Goal: Task Accomplishment & Management: Use online tool/utility

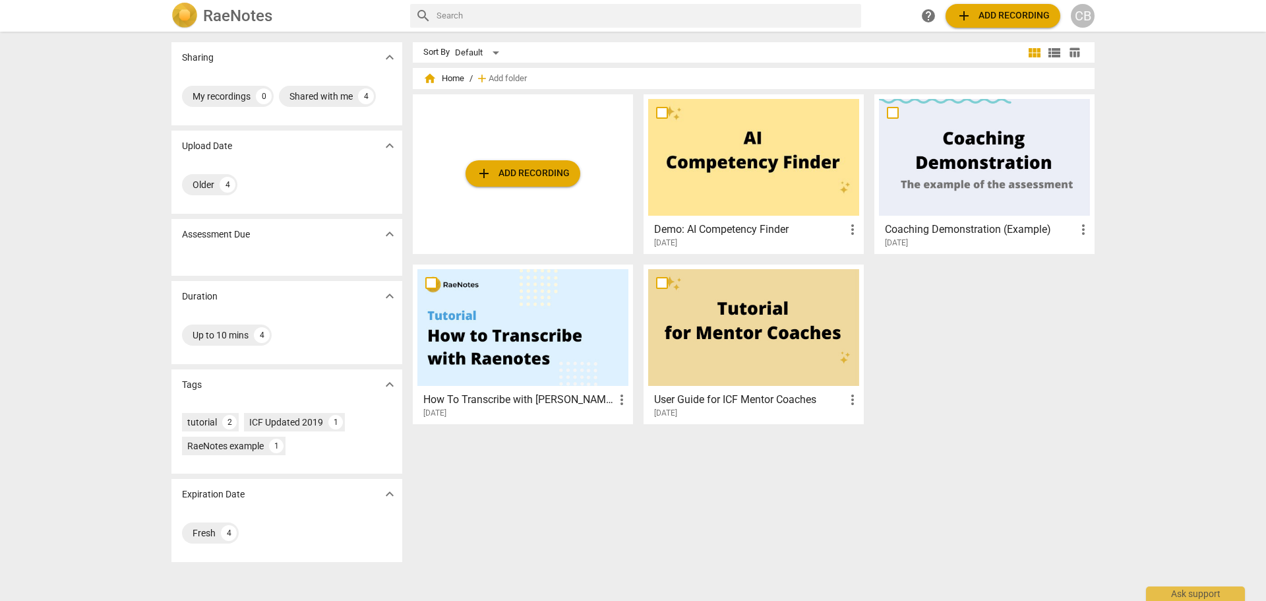
click at [516, 181] on span "add Add recording" at bounding box center [523, 174] width 94 height 16
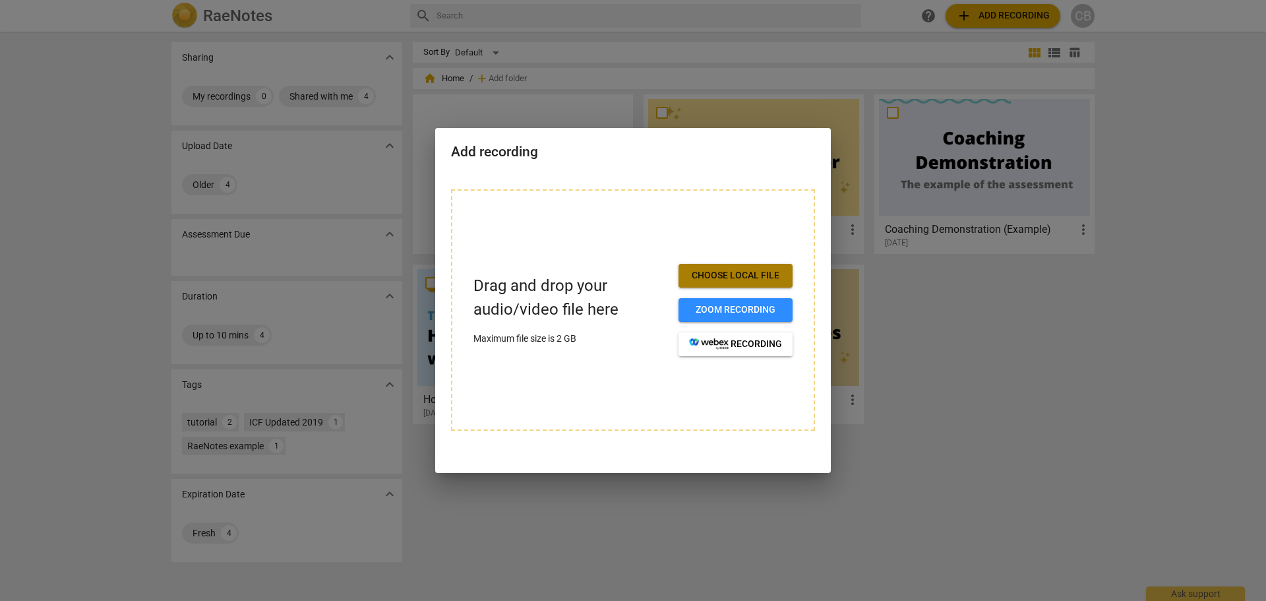
click at [773, 274] on span "Choose local file" at bounding box center [735, 275] width 93 height 13
click at [1006, 370] on div at bounding box center [633, 300] width 1266 height 601
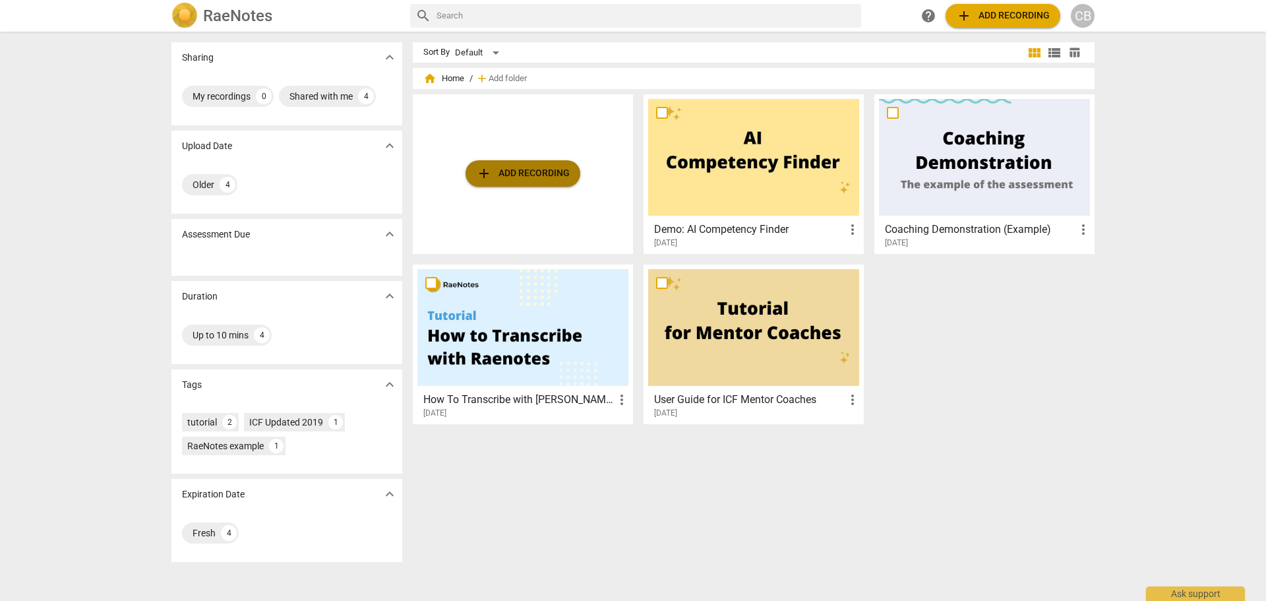
click at [524, 177] on span "add Add recording" at bounding box center [523, 174] width 94 height 16
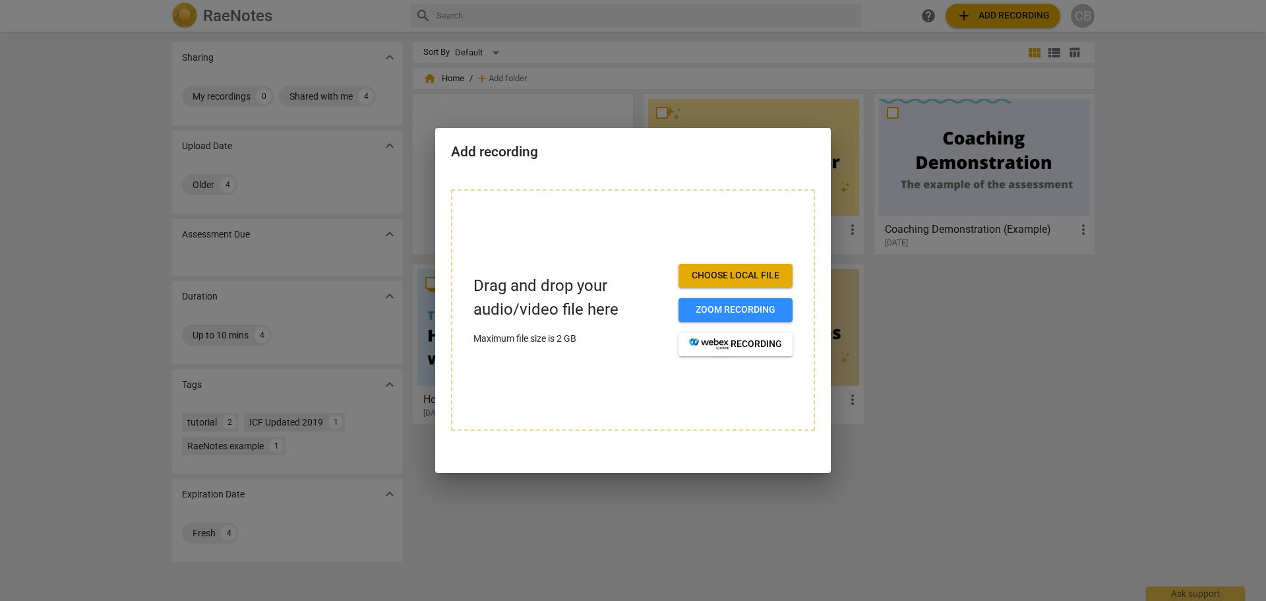
click at [708, 276] on span "Choose local file" at bounding box center [735, 275] width 93 height 13
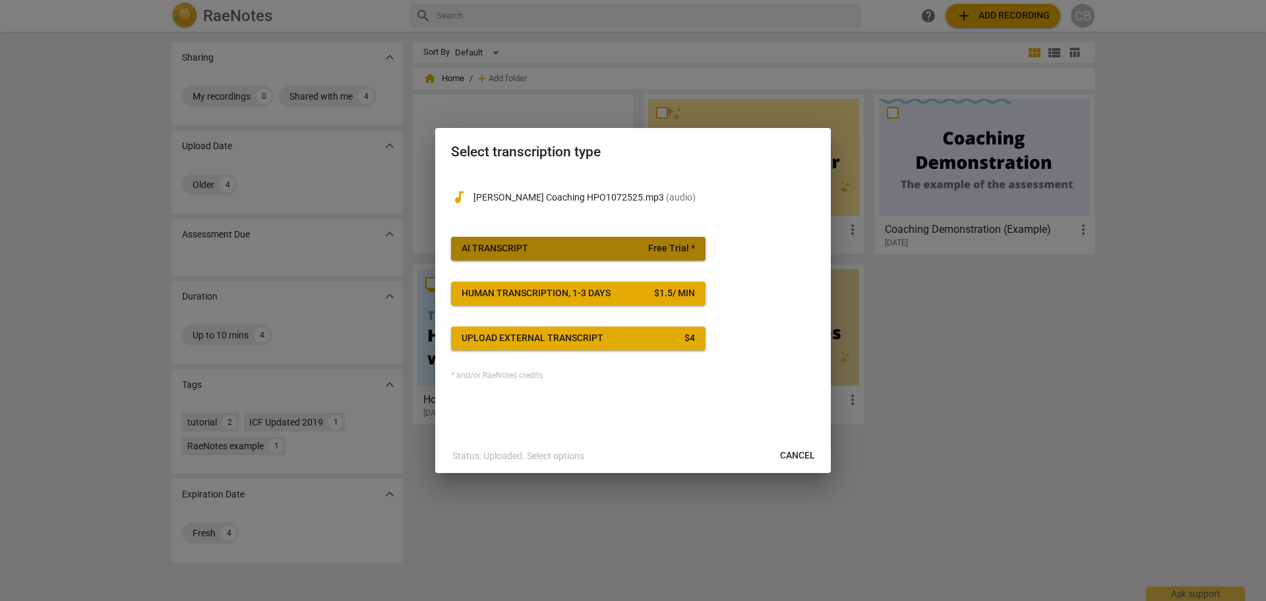
click at [649, 241] on button "AI Transcript Free Trial *" at bounding box center [578, 249] width 255 height 24
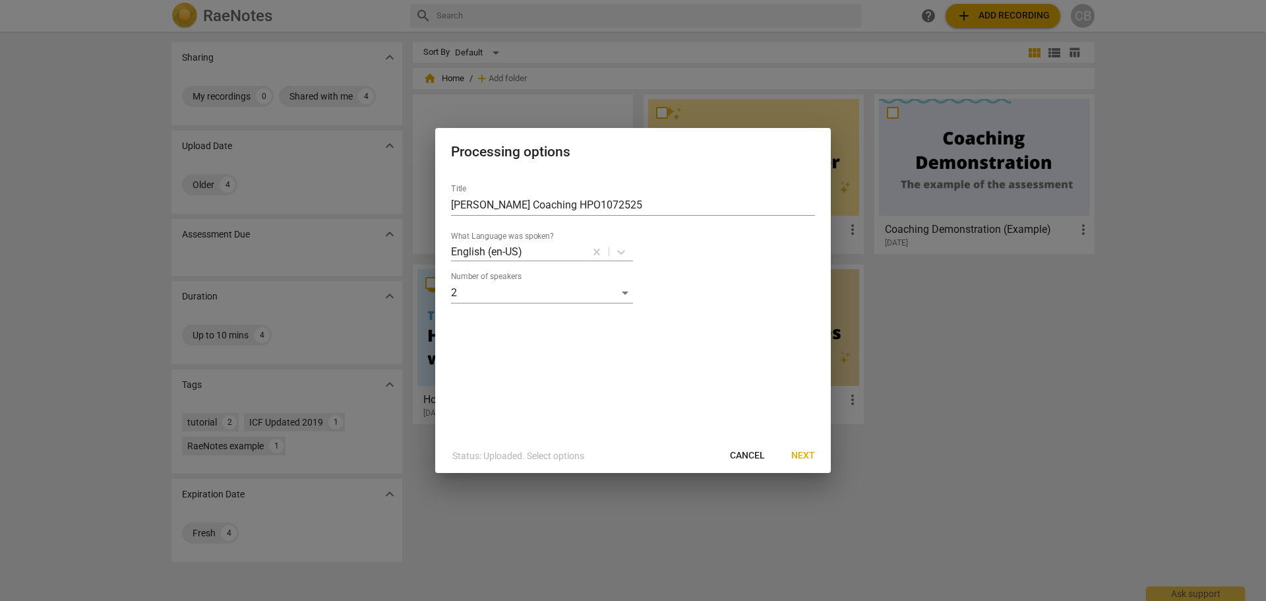
click at [800, 457] on span "Next" at bounding box center [803, 455] width 24 height 13
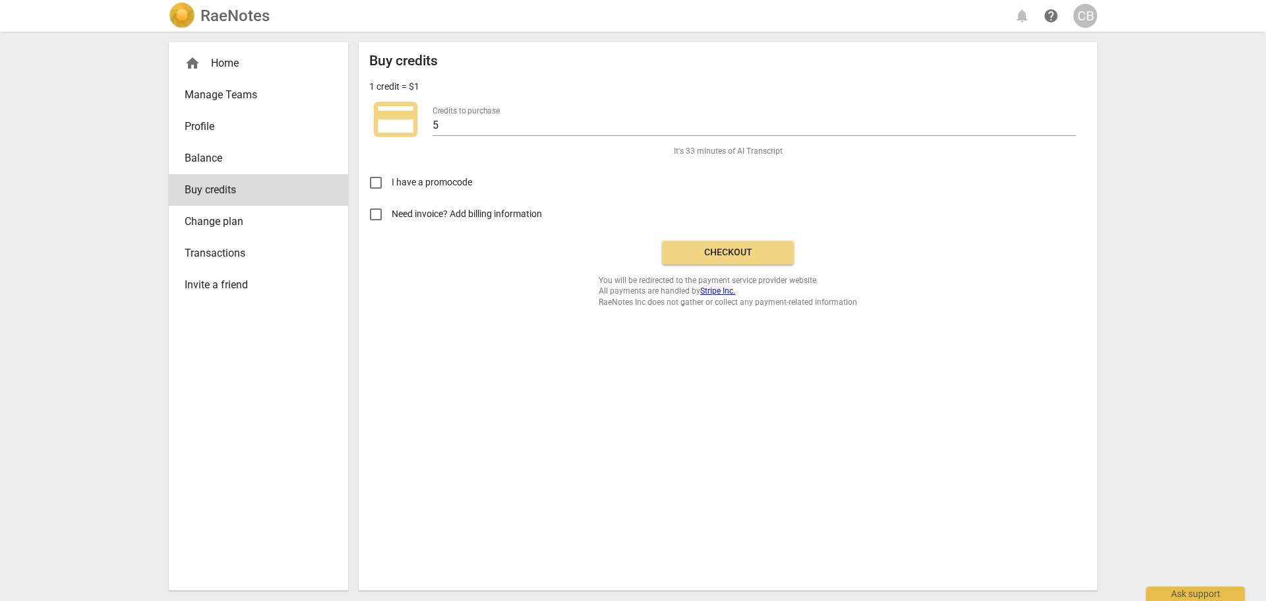
click at [185, 152] on span "Balance" at bounding box center [253, 158] width 137 height 16
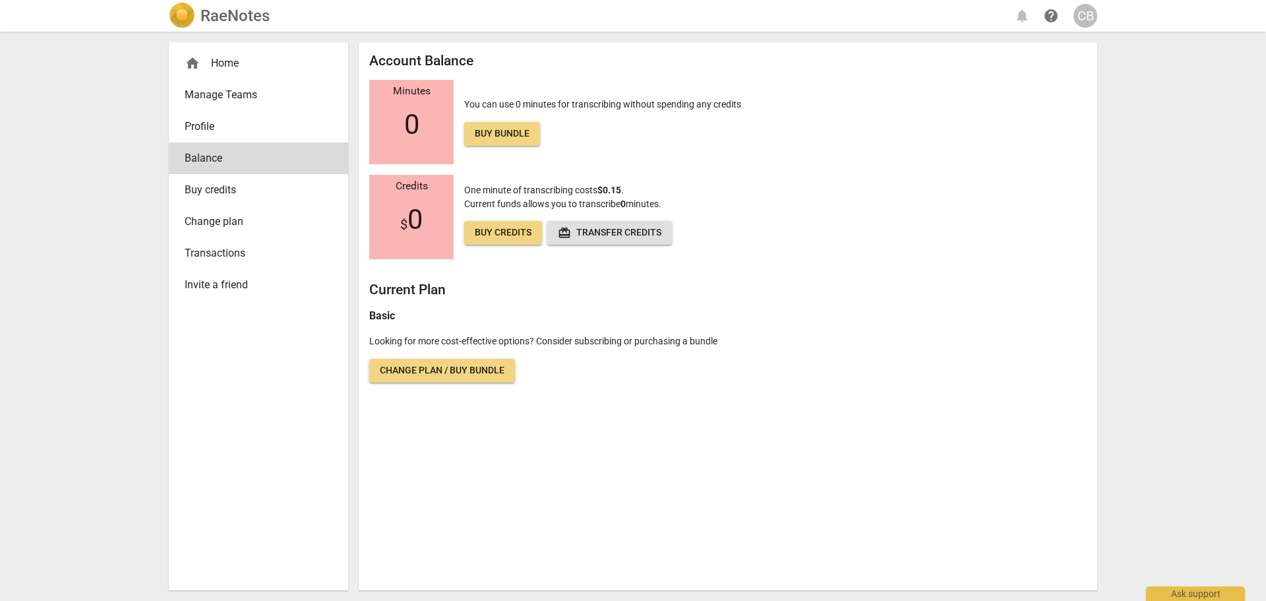
click at [226, 193] on span "Buy credits" at bounding box center [253, 190] width 137 height 16
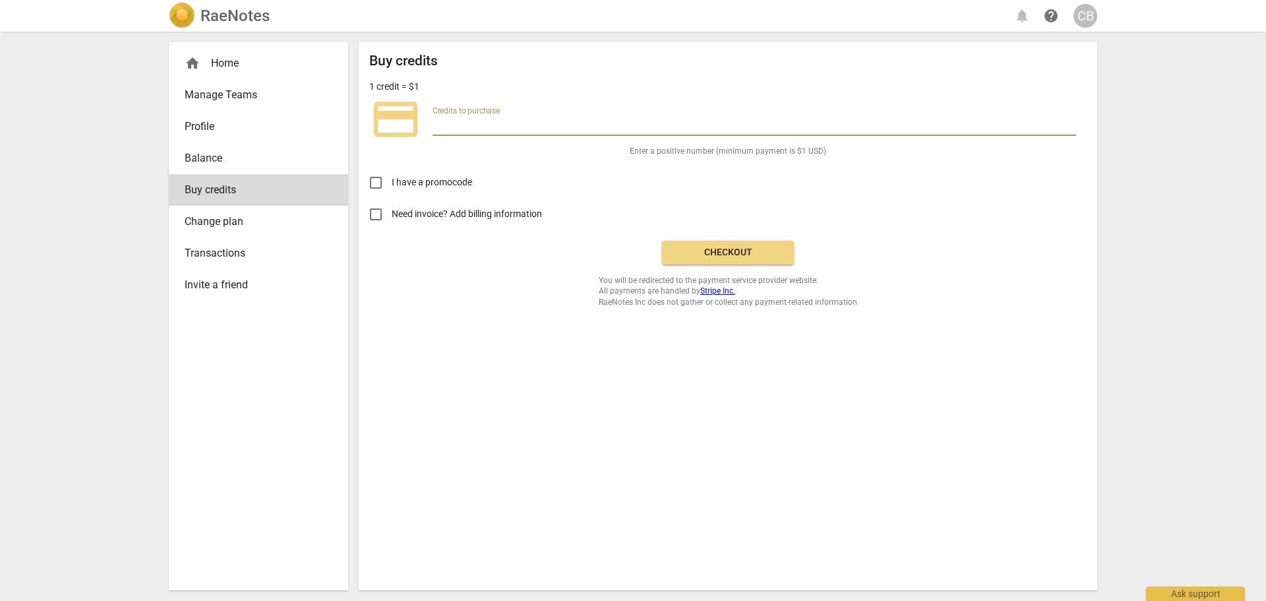
click at [512, 127] on input "number" at bounding box center [755, 126] width 644 height 19
click at [456, 129] on input "number" at bounding box center [755, 126] width 644 height 19
type input "2"
type input "10"
click at [500, 315] on div "Buy credits 1 credit = $1 credit_card Credits to purchase 10 It's 66 minutes of…" at bounding box center [728, 316] width 739 height 548
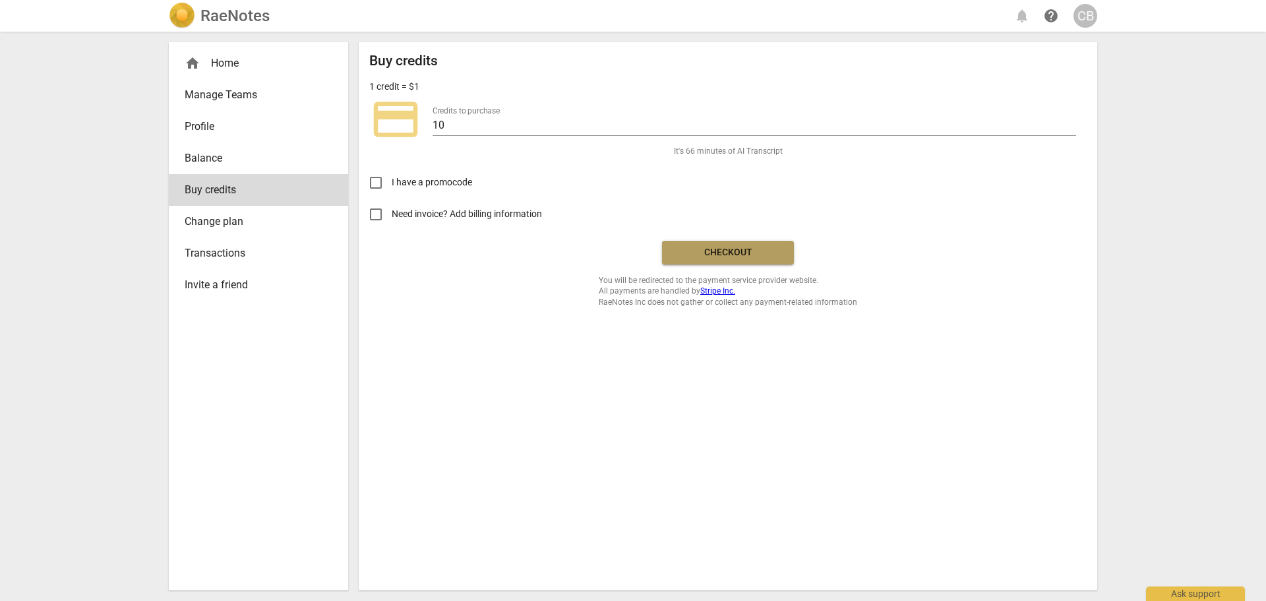
click at [735, 253] on span "Checkout" at bounding box center [728, 252] width 111 height 13
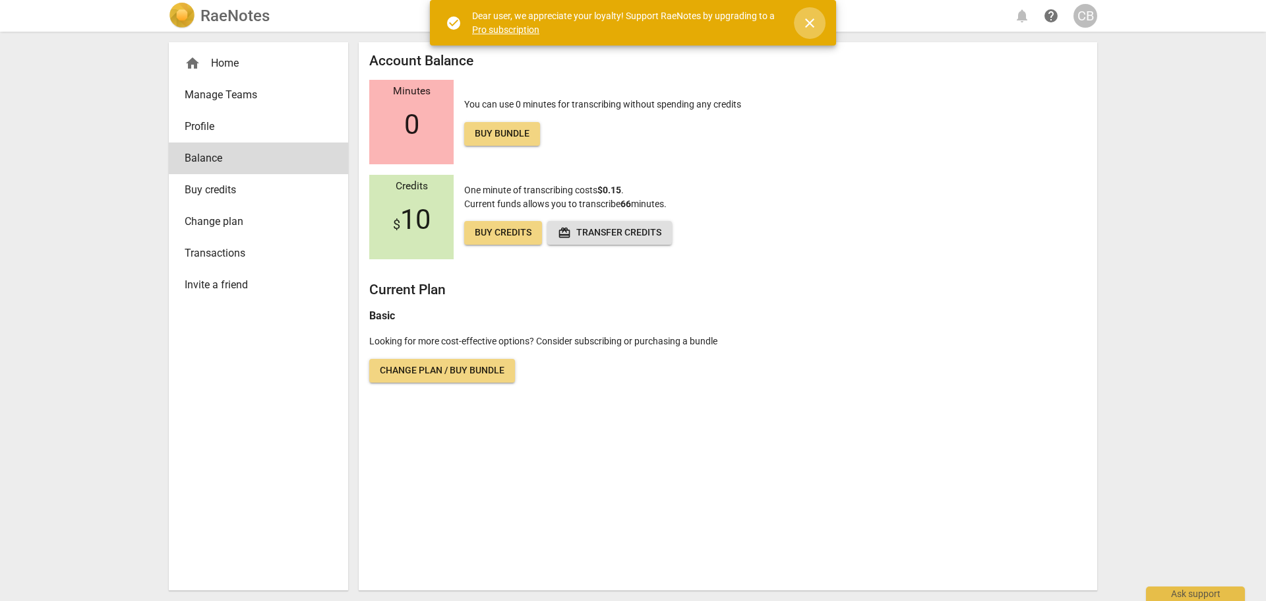
drag, startPoint x: 812, startPoint y: 20, endPoint x: 700, endPoint y: 44, distance: 113.9
click at [812, 20] on span "close" at bounding box center [810, 23] width 16 height 16
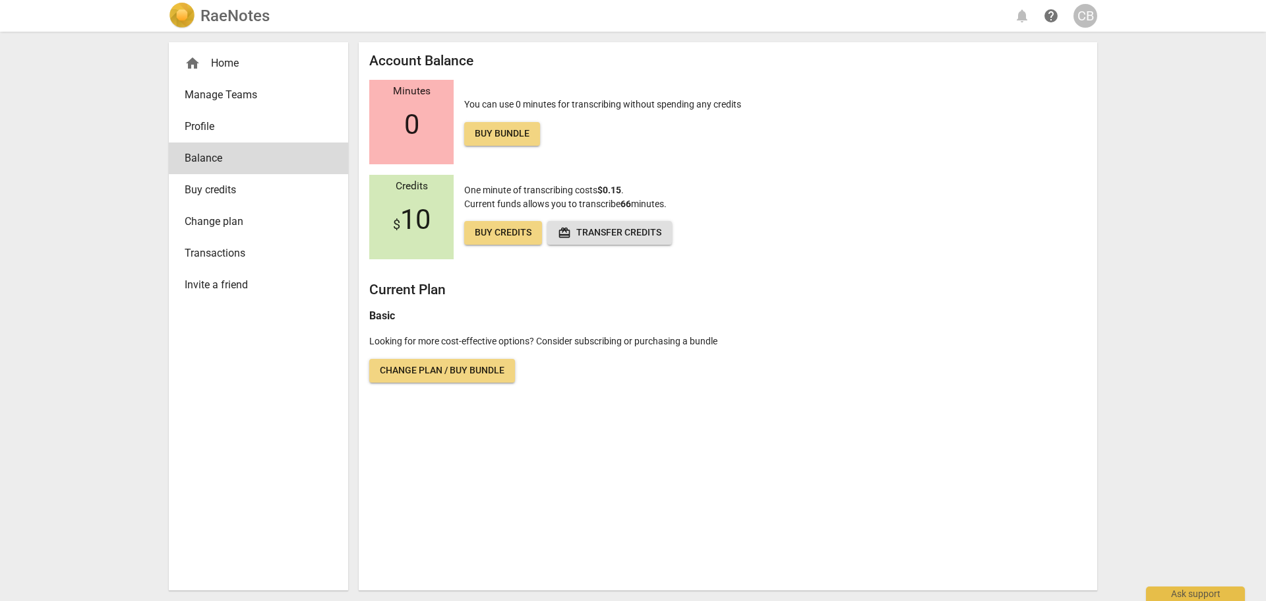
click at [244, 67] on div "home Home" at bounding box center [253, 63] width 137 height 16
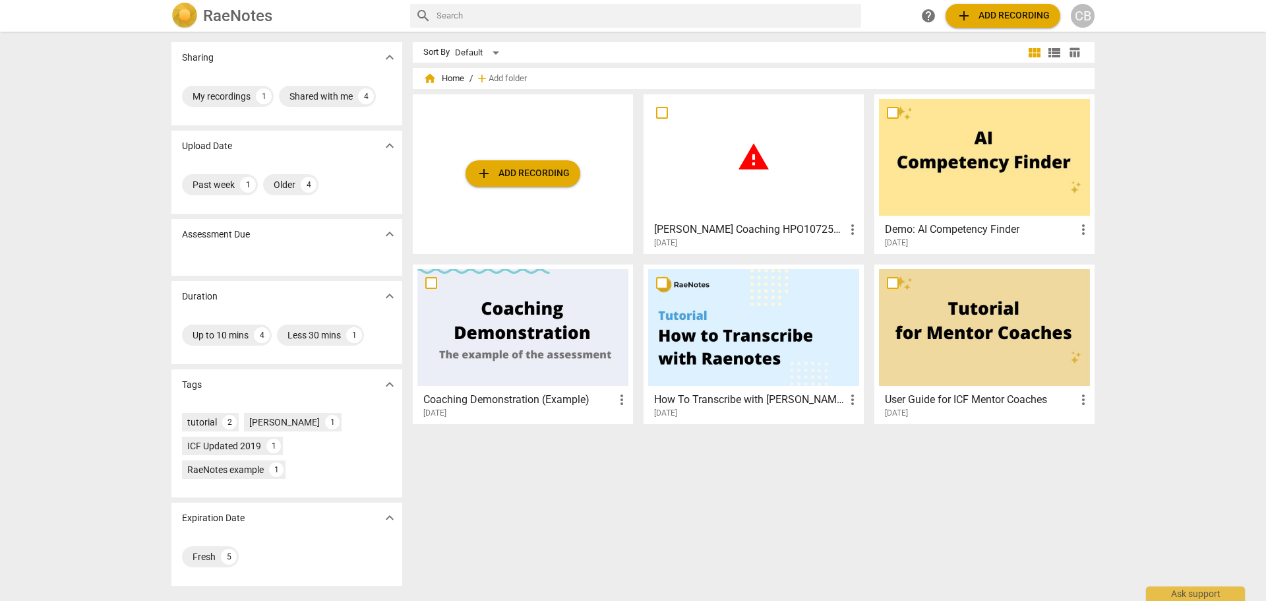
click at [723, 164] on div "warning" at bounding box center [753, 157] width 211 height 117
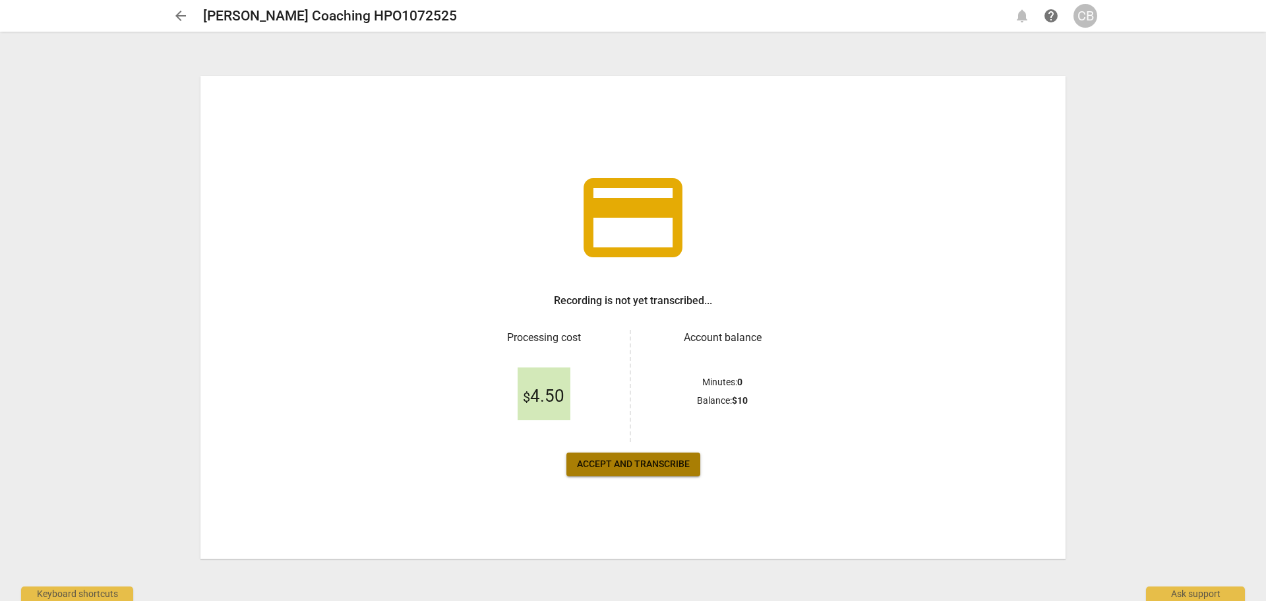
click at [624, 463] on span "Accept and transcribe" at bounding box center [633, 464] width 113 height 13
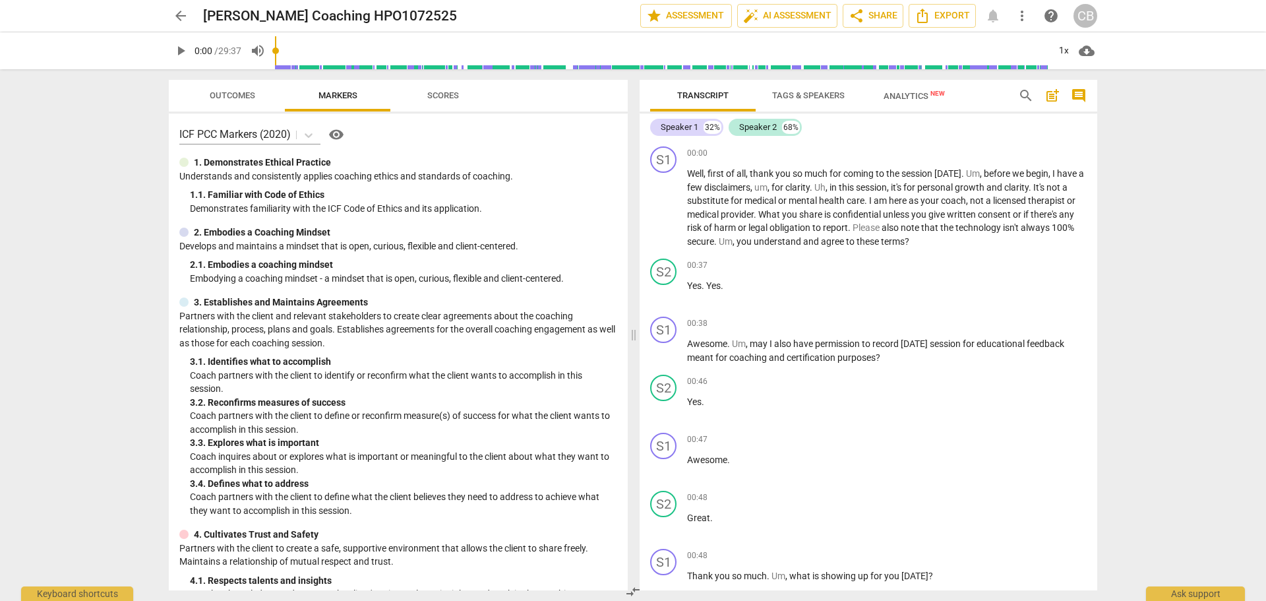
click at [181, 46] on span "play_arrow" at bounding box center [181, 51] width 16 height 16
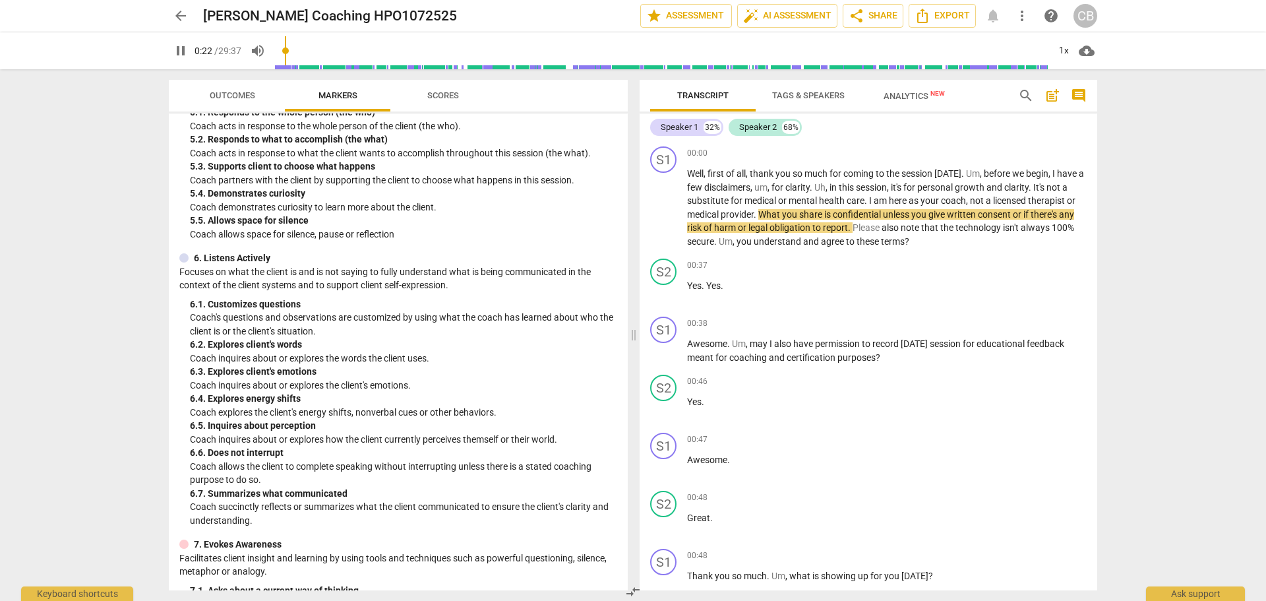
click at [183, 54] on span "pause" at bounding box center [181, 51] width 16 height 16
type input "23"
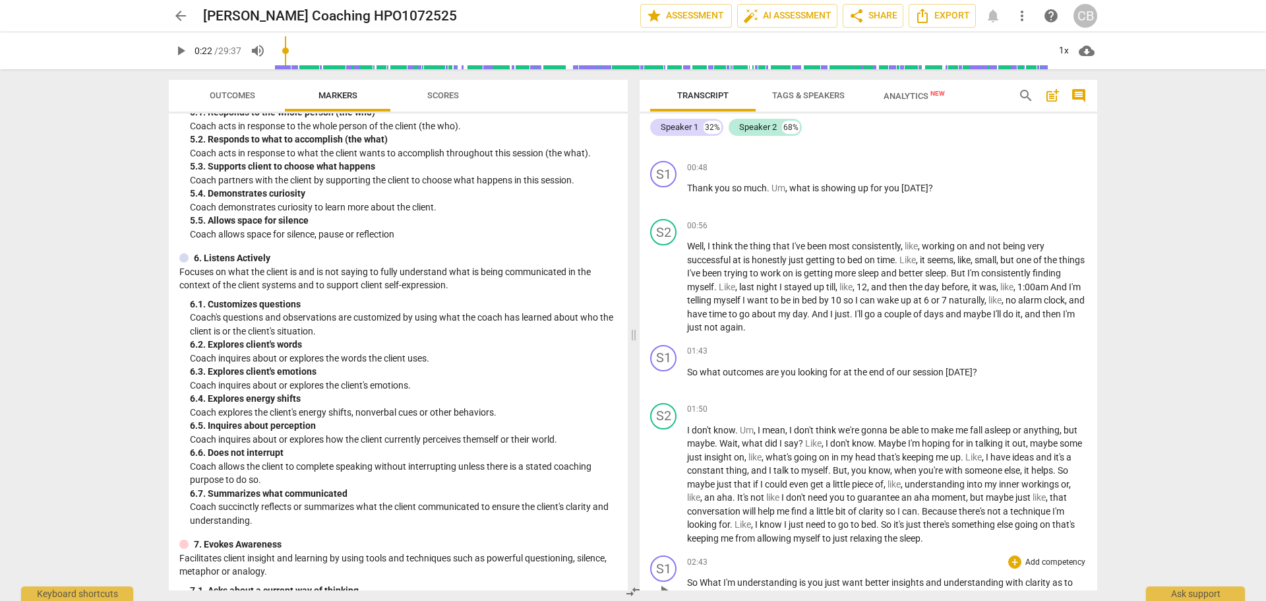
scroll to position [528, 0]
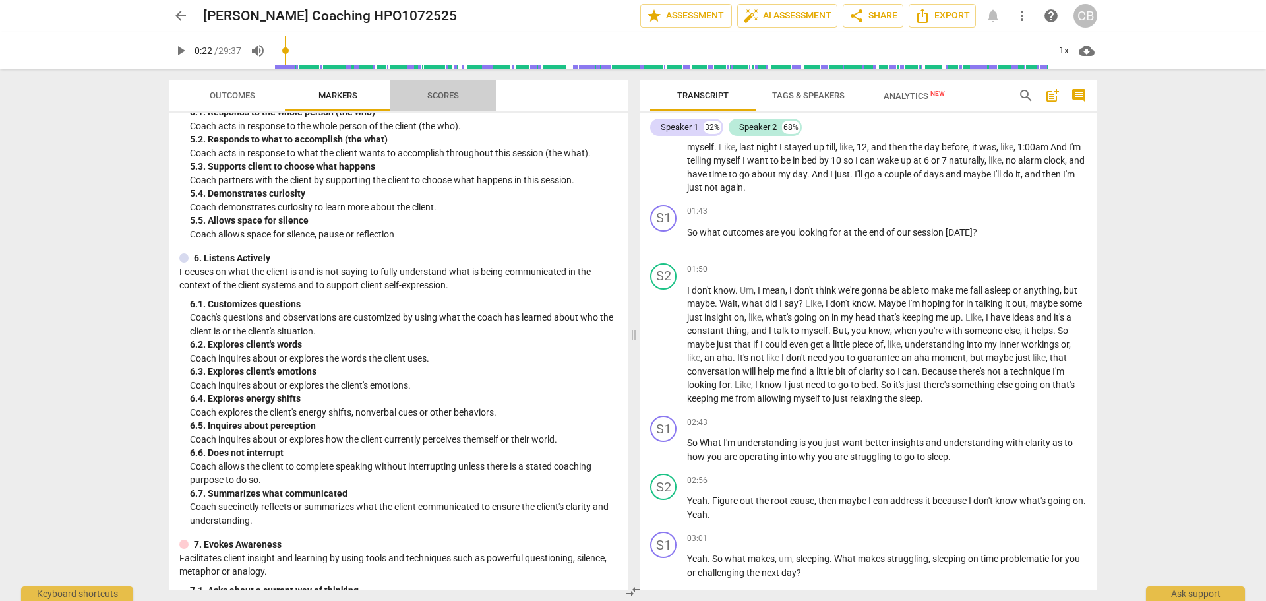
click at [461, 95] on span "Scores" at bounding box center [442, 96] width 63 height 18
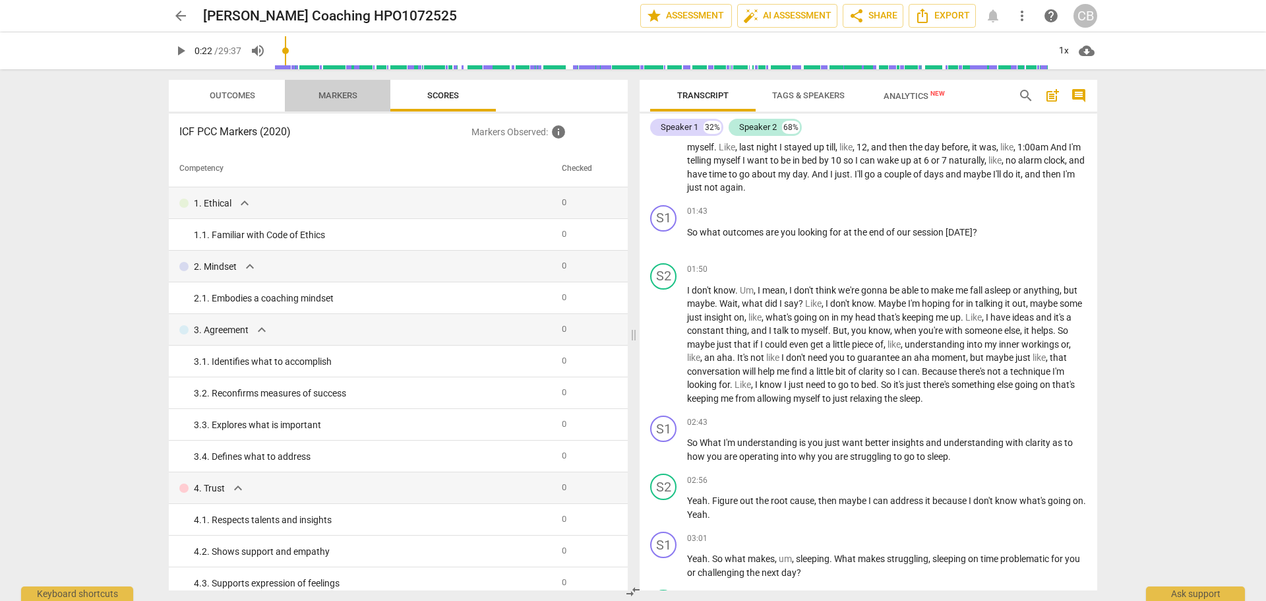
click at [324, 95] on span "Markers" at bounding box center [337, 95] width 39 height 10
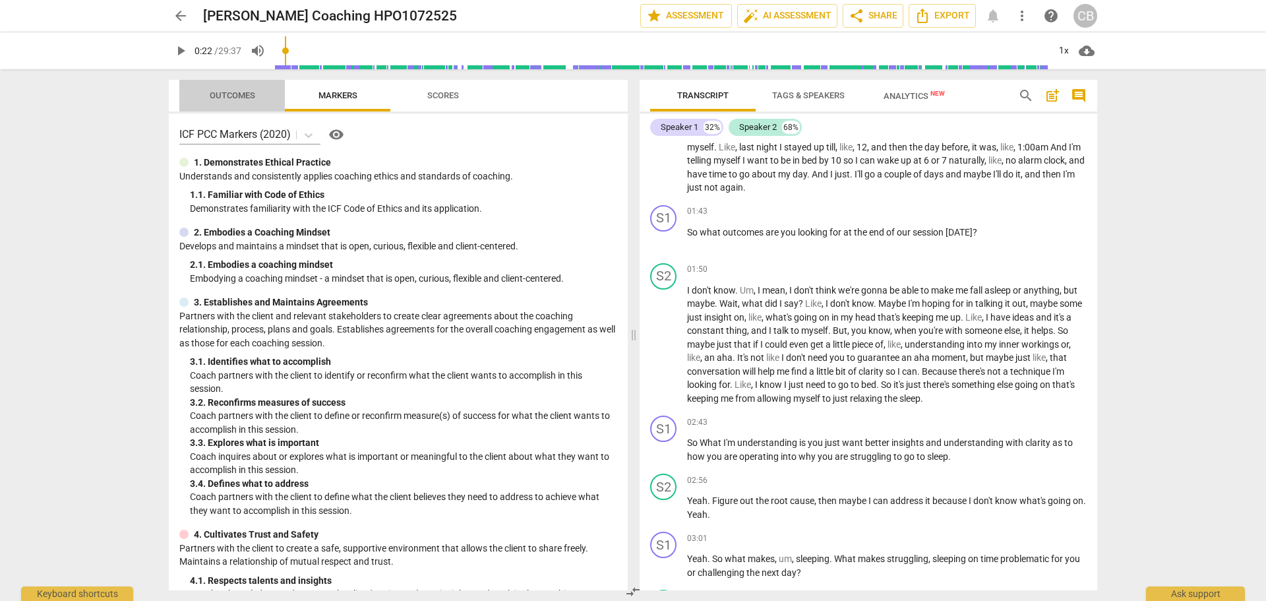
click at [224, 94] on span "Outcomes" at bounding box center [232, 95] width 45 height 10
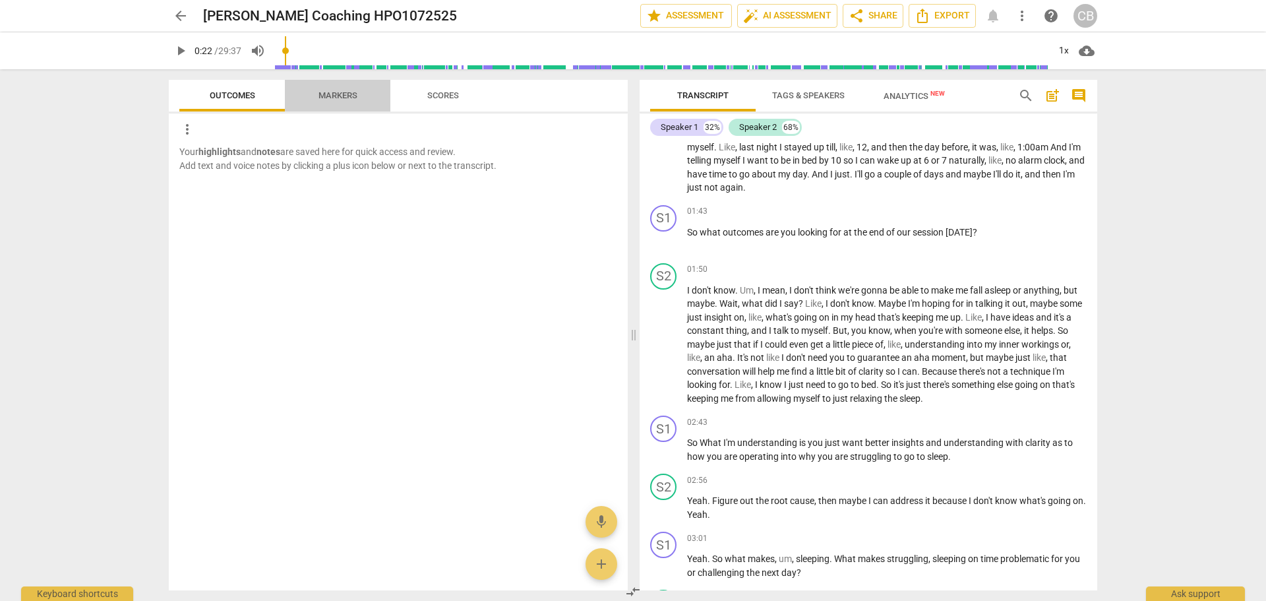
click at [336, 92] on span "Markers" at bounding box center [337, 95] width 39 height 10
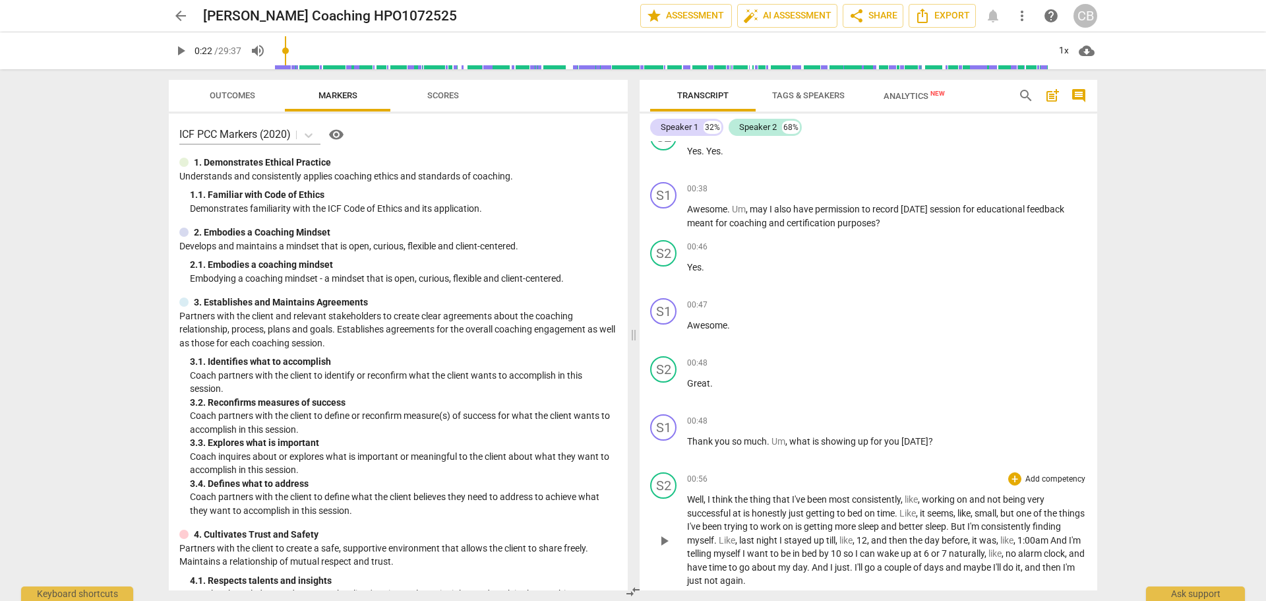
scroll to position [0, 0]
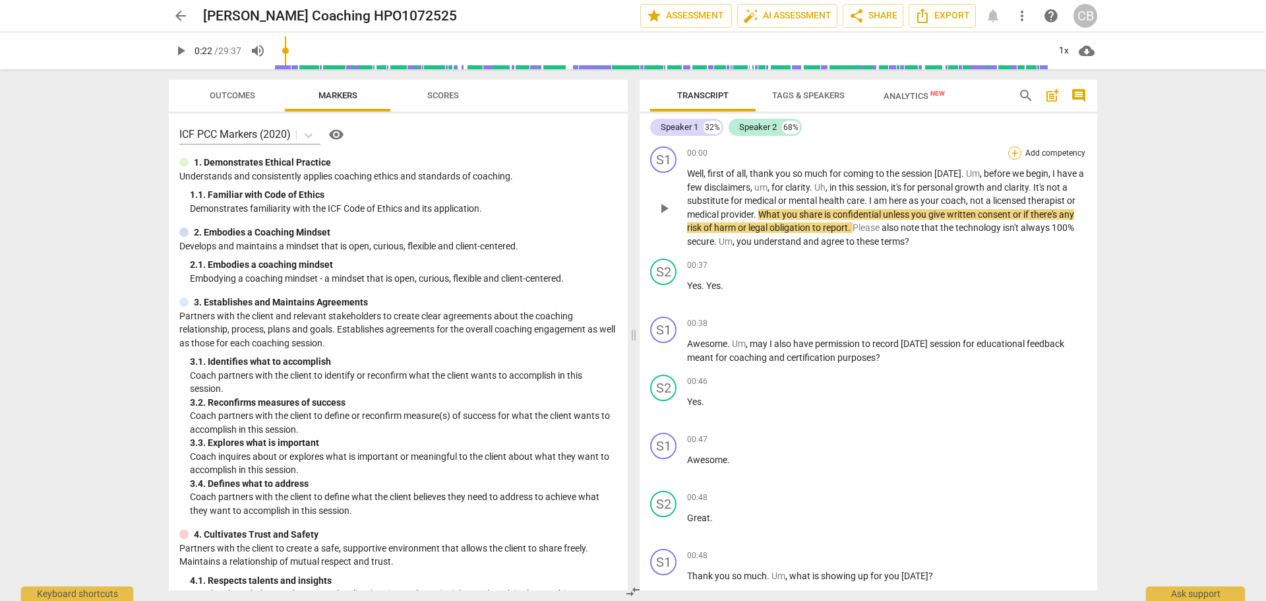
click at [1010, 157] on div "+" at bounding box center [1014, 152] width 13 height 13
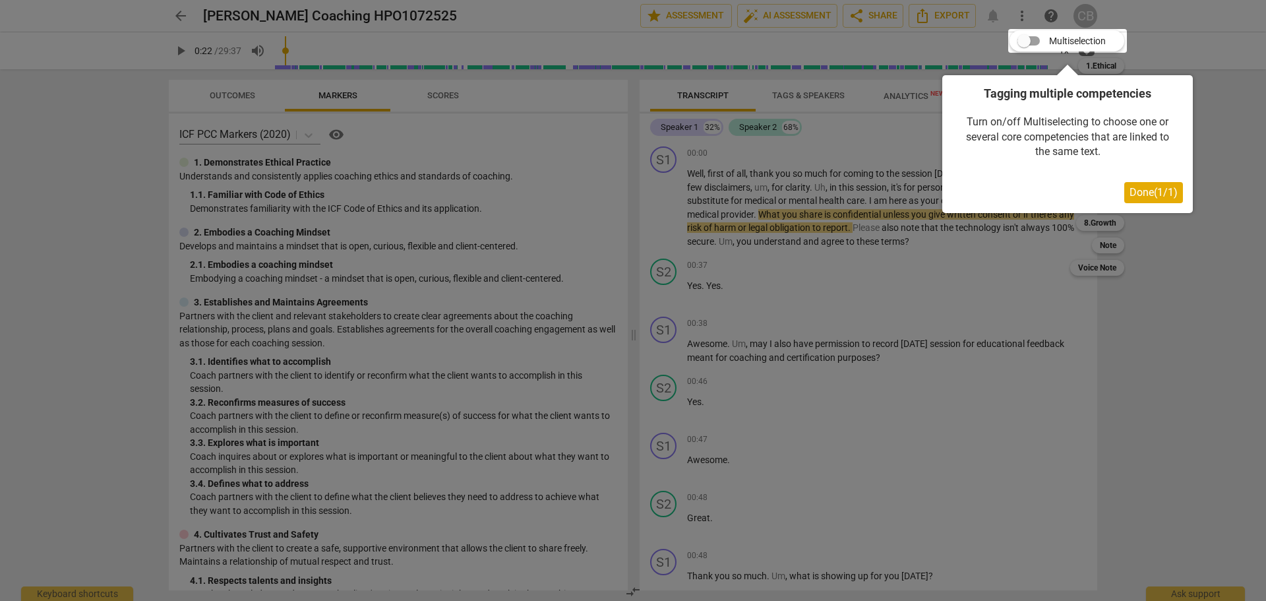
click at [1153, 193] on span "Done ( 1 / 1 )" at bounding box center [1154, 192] width 48 height 13
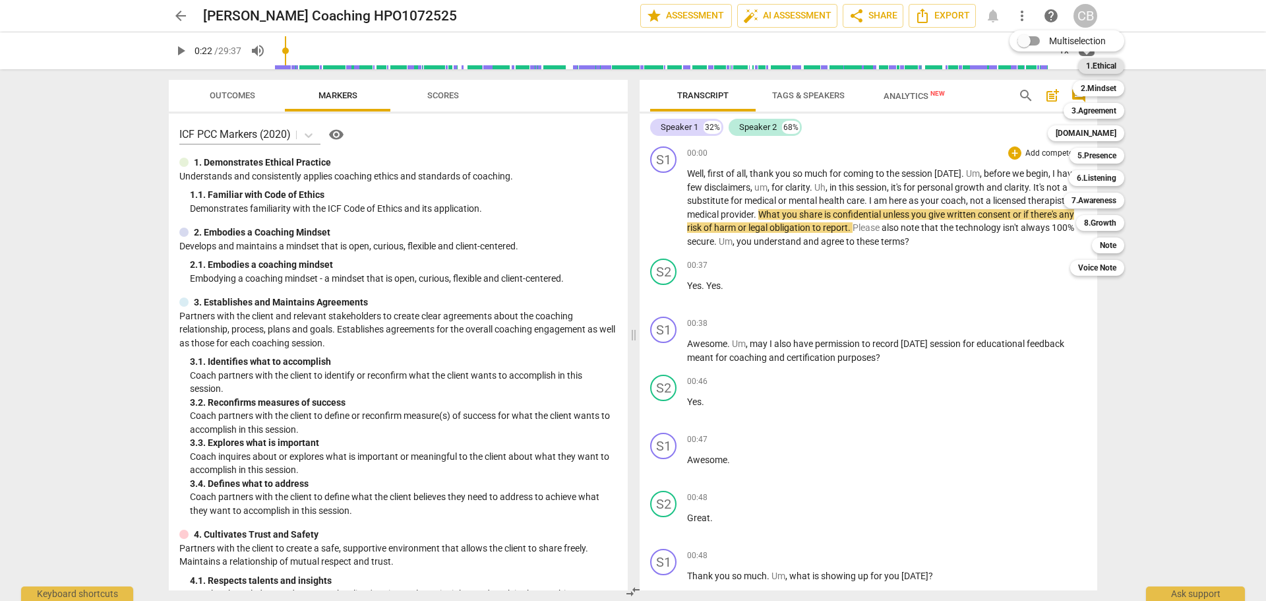
click at [1104, 66] on b "1.Ethical" at bounding box center [1101, 66] width 30 height 16
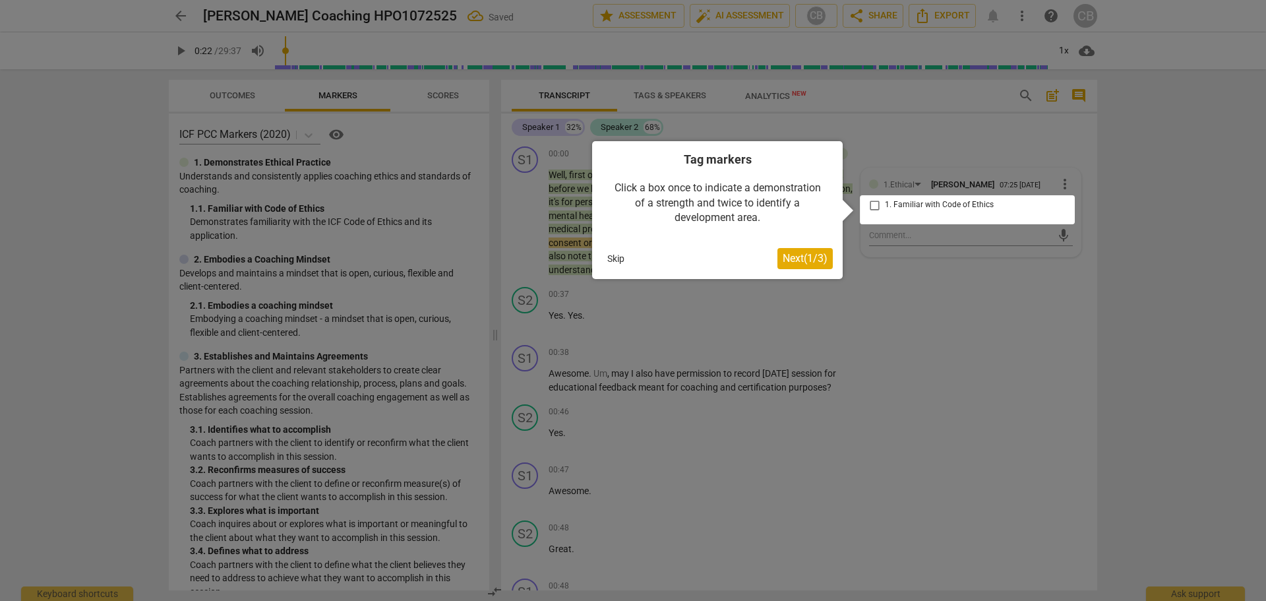
click at [876, 208] on div at bounding box center [967, 209] width 215 height 29
click at [813, 255] on span "Next ( 1 / 3 )" at bounding box center [805, 258] width 45 height 13
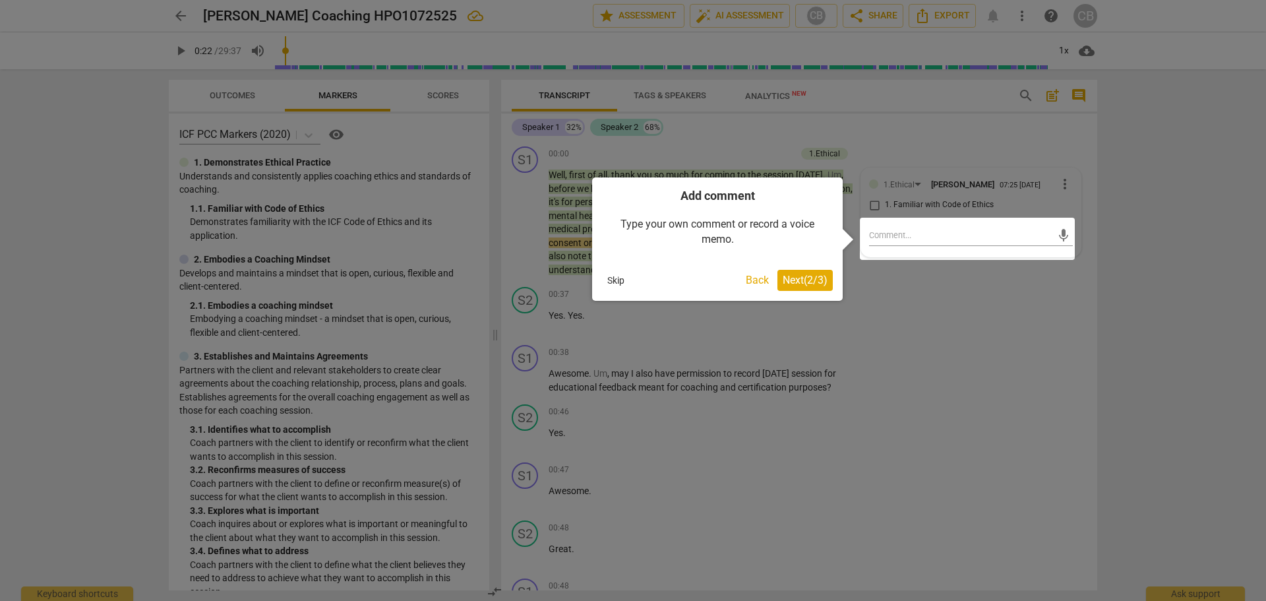
click at [799, 283] on span "Next ( 2 / 3 )" at bounding box center [805, 280] width 45 height 13
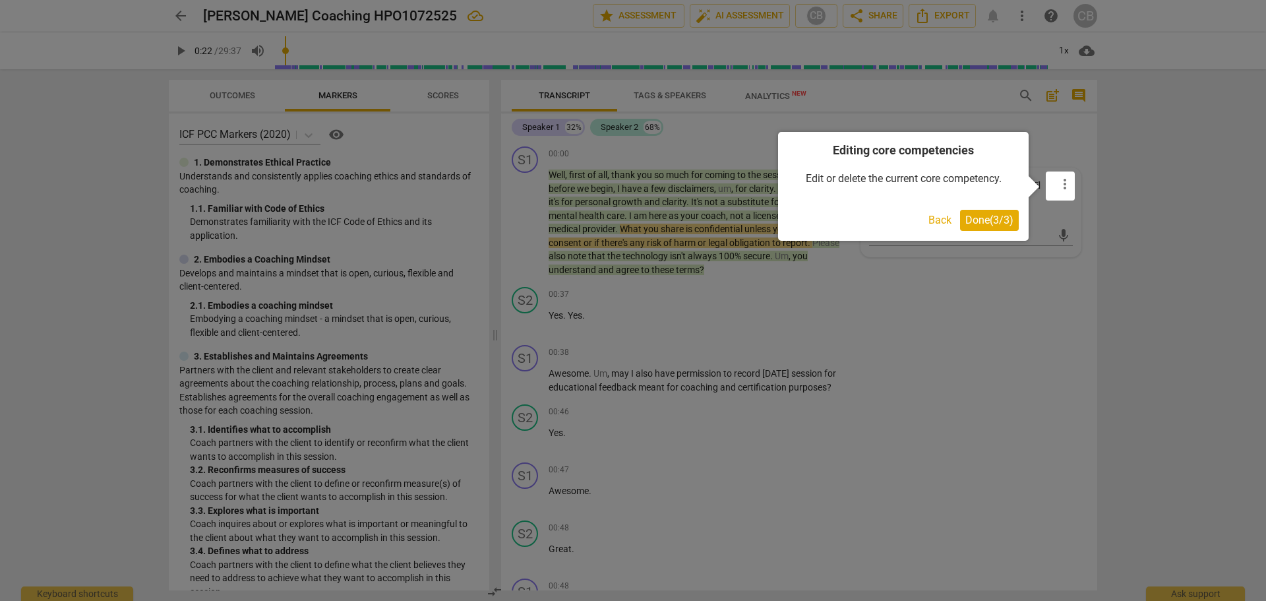
click at [992, 219] on span "Done ( 3 / 3 )" at bounding box center [989, 220] width 48 height 13
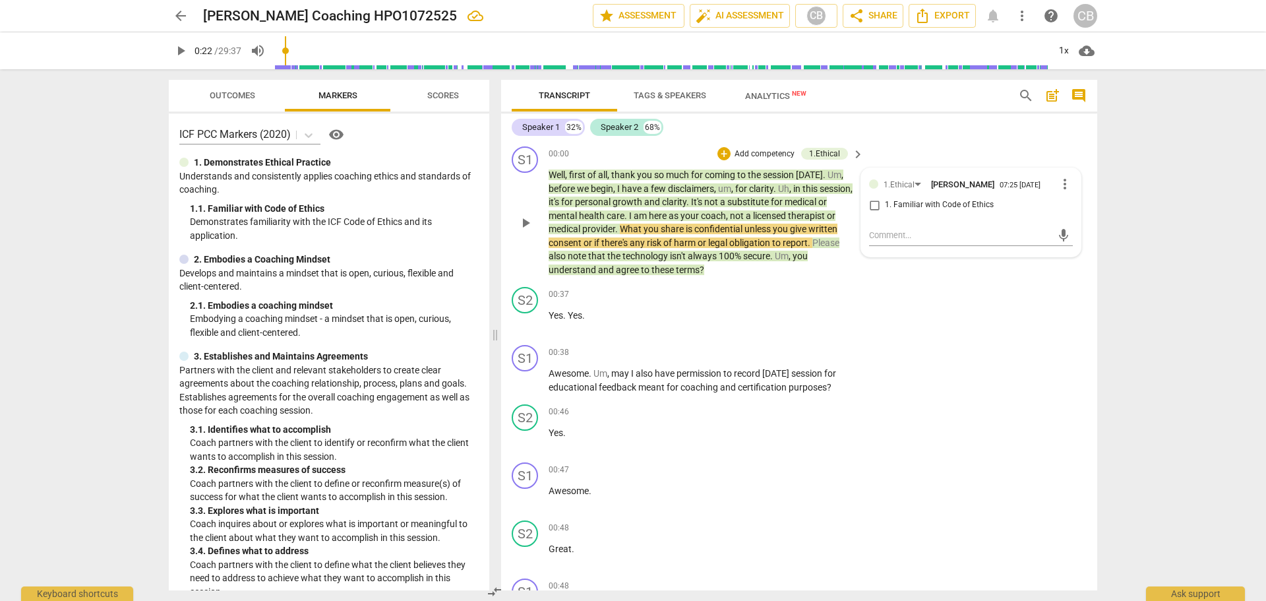
click at [872, 208] on input "1. Familiar with Code of Ethics" at bounding box center [874, 205] width 21 height 16
checkbox input "true"
click at [1056, 332] on div "S2 play_arrow pause 00:37 + Add competency keyboard_arrow_right Yes . Yes ." at bounding box center [799, 311] width 596 height 58
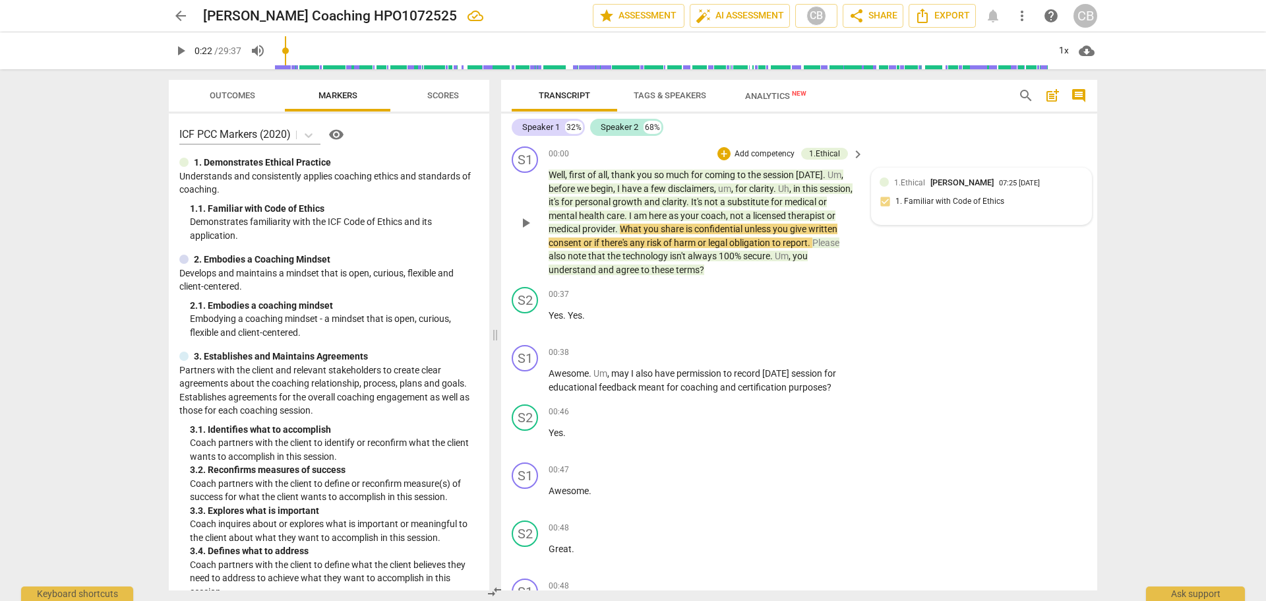
click at [1024, 183] on div "07:25 08-22-2025" at bounding box center [1019, 183] width 41 height 9
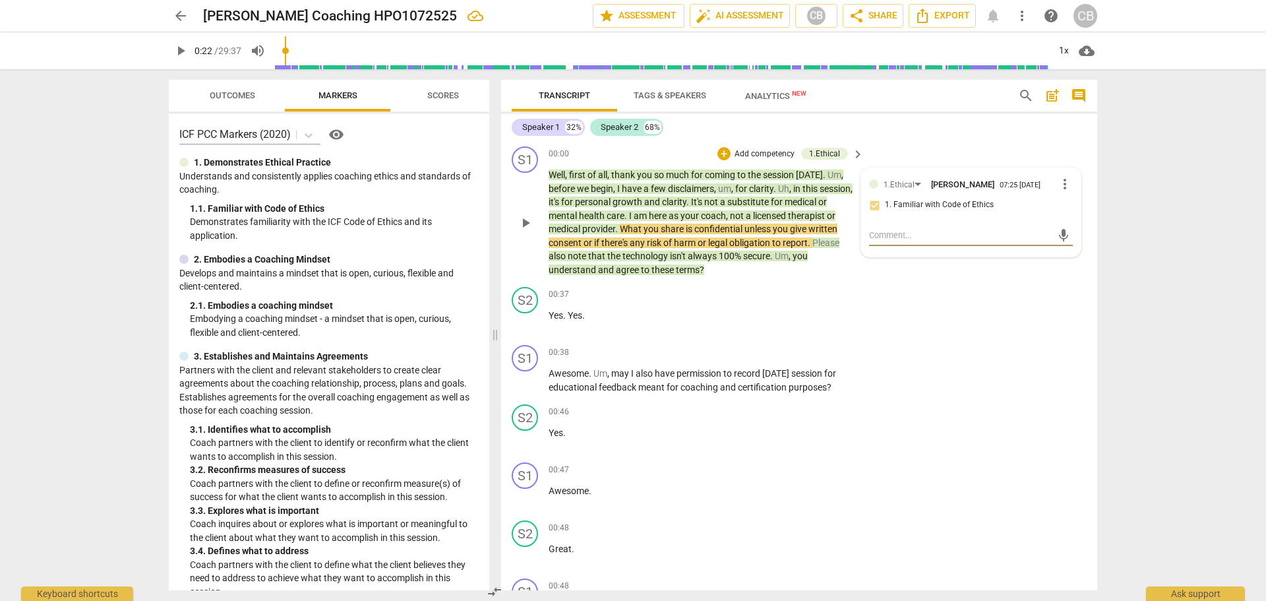
click at [1057, 185] on span "more_vert" at bounding box center [1065, 184] width 16 height 16
click at [1071, 188] on li "Edit" at bounding box center [1074, 186] width 45 height 25
click at [1060, 264] on span "close" at bounding box center [1064, 264] width 16 height 16
click at [1036, 371] on div "S1 play_arrow pause 00:38 + Add competency keyboard_arrow_right Awesome . Um , …" at bounding box center [799, 369] width 596 height 59
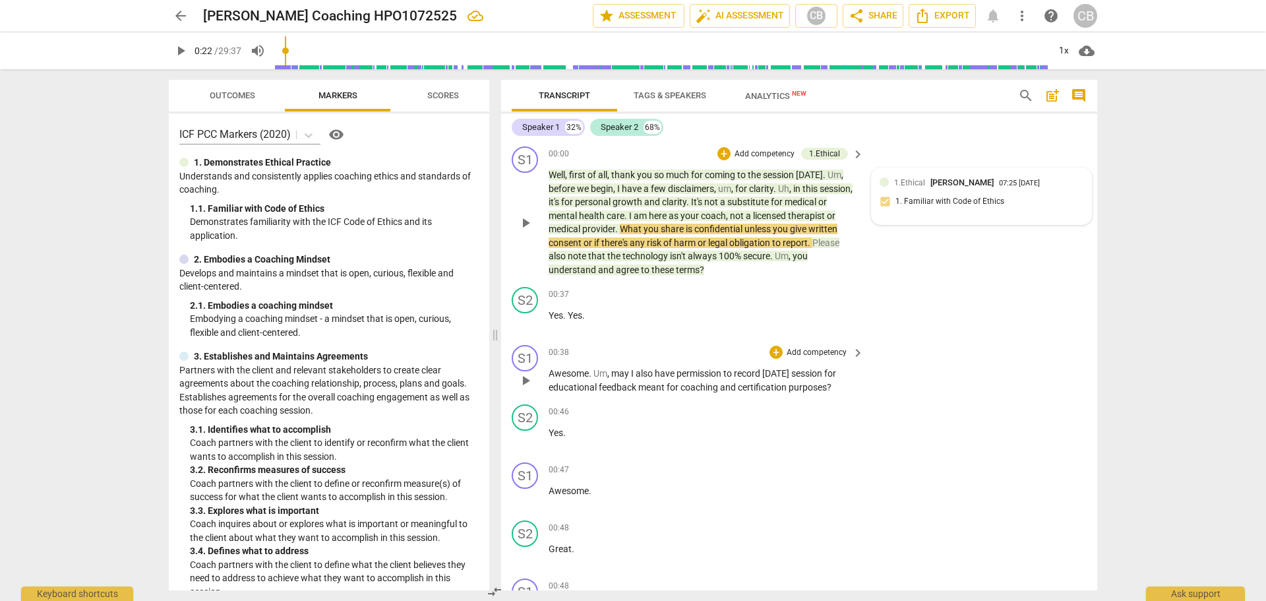
click at [810, 349] on p "Add competency" at bounding box center [816, 353] width 63 height 12
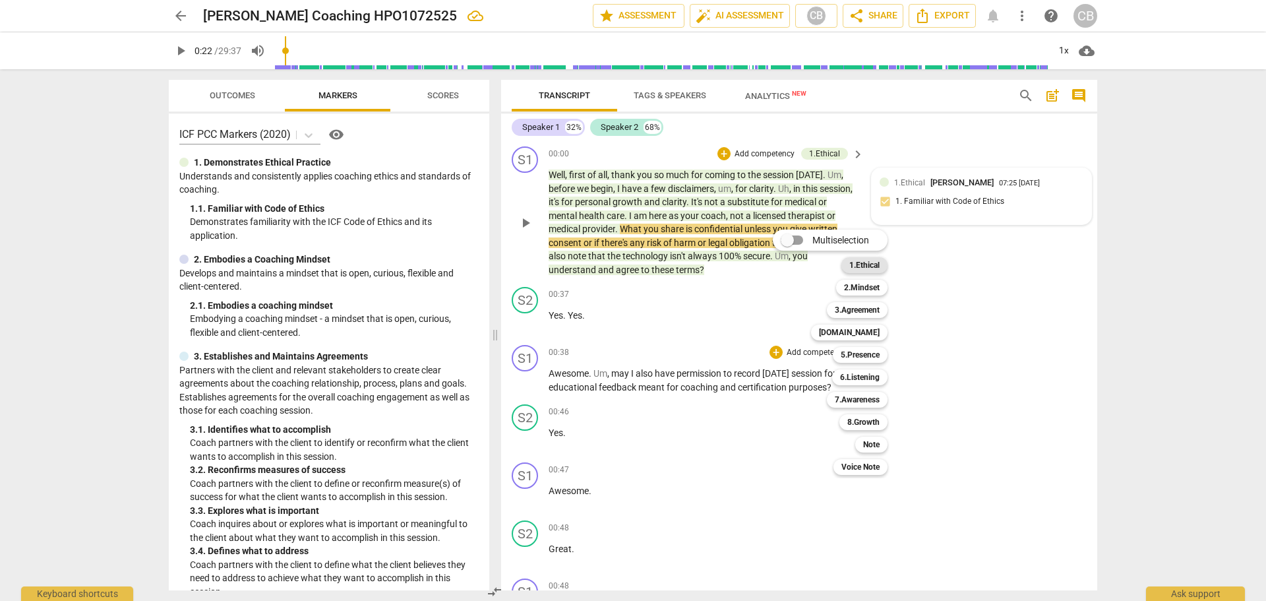
click at [859, 266] on b "1.Ethical" at bounding box center [864, 265] width 30 height 16
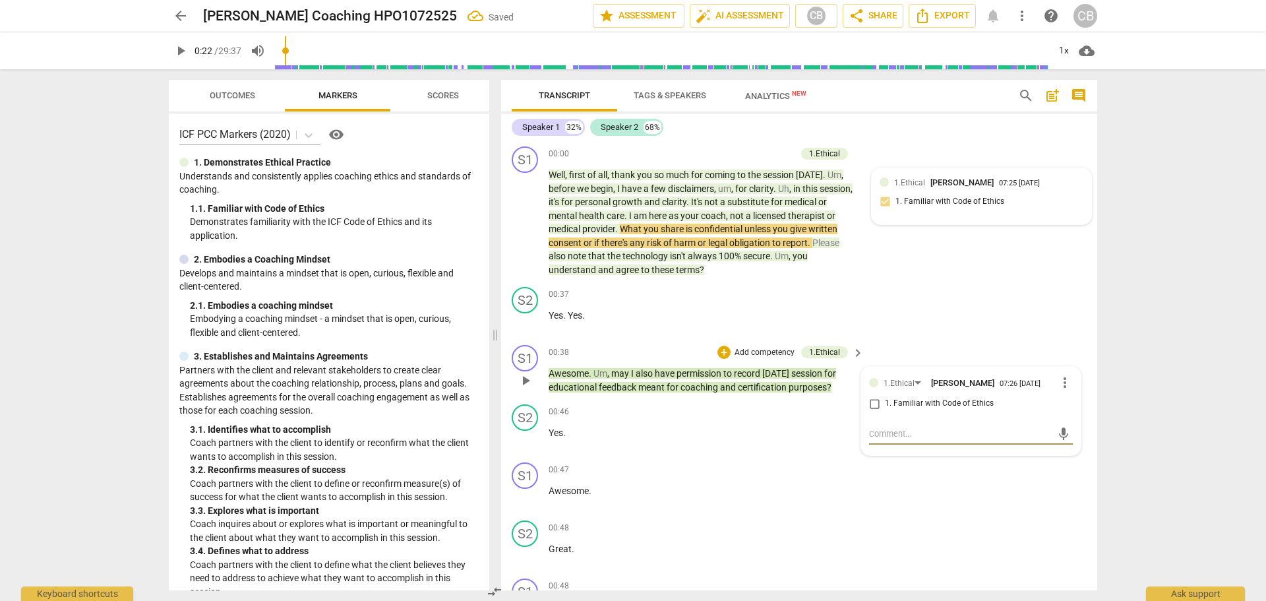
click at [870, 406] on input "1. Familiar with Code of Ethics" at bounding box center [874, 404] width 21 height 16
checkbox input "true"
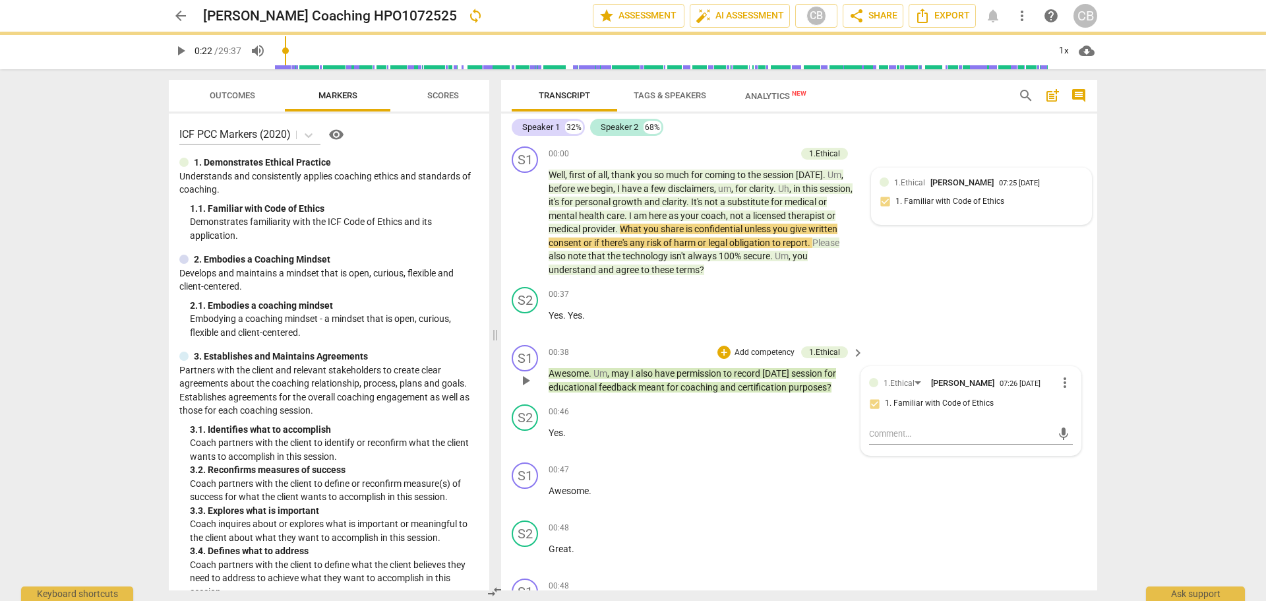
click at [1081, 347] on div "S1 play_arrow pause 00:38 + Add competency 1.Ethical keyboard_arrow_right Aweso…" at bounding box center [799, 369] width 596 height 59
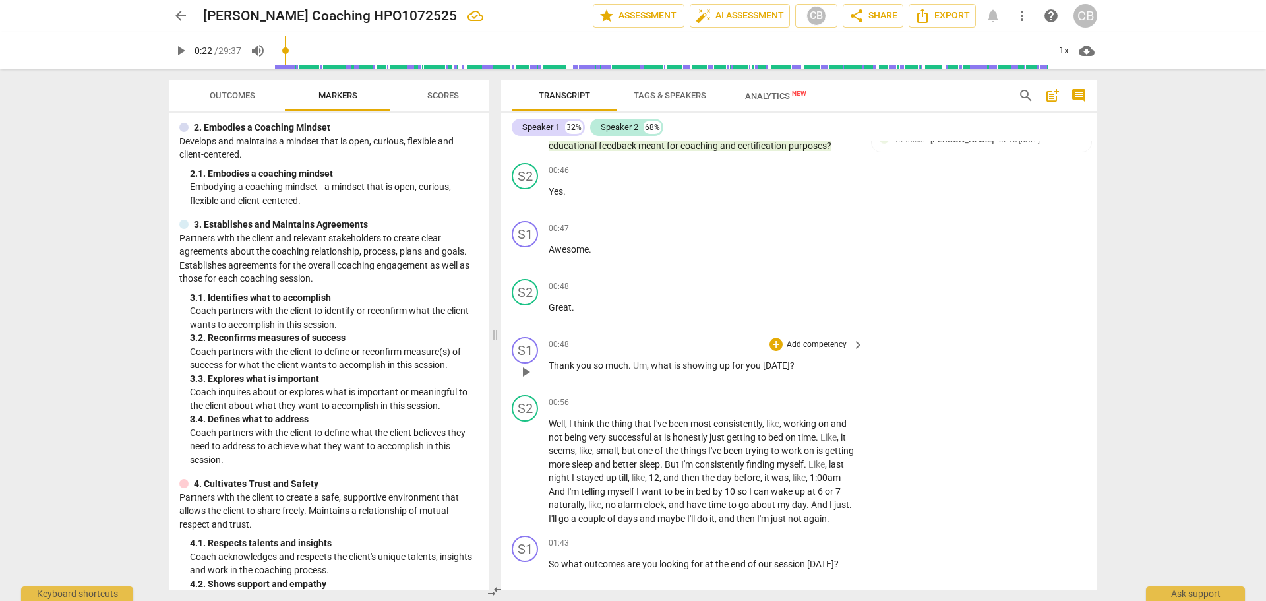
scroll to position [198, 0]
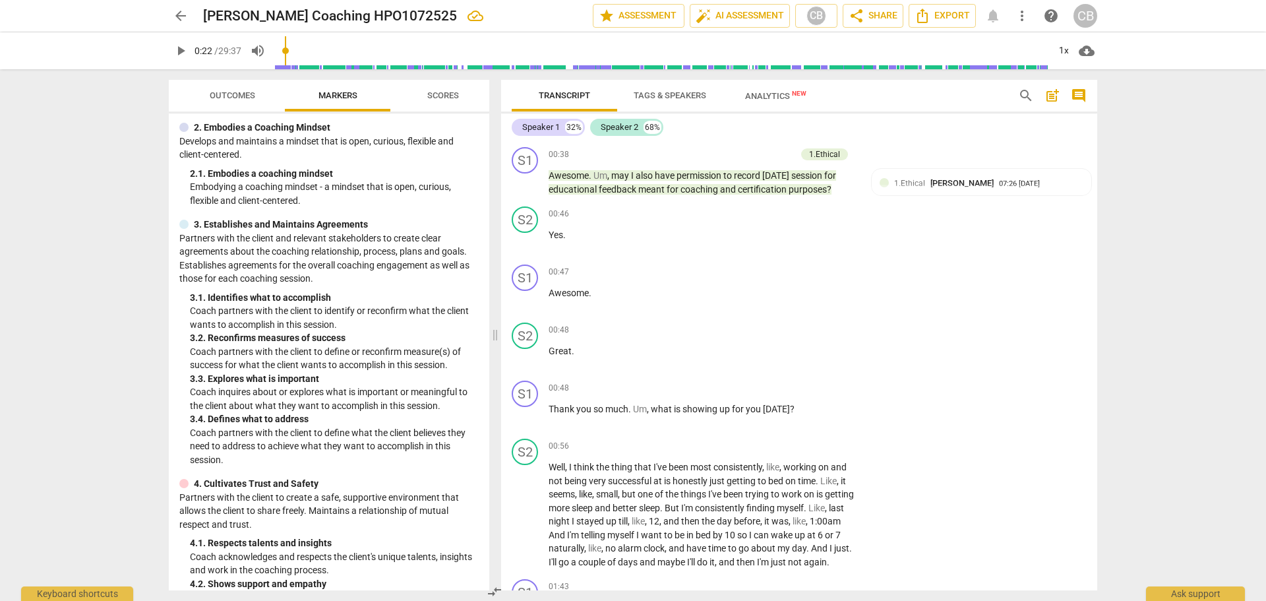
click at [1172, 344] on div "arrow_back Claudias Coaching HPO1072525 edit star Assessment auto_fix_high AI A…" at bounding box center [633, 300] width 1266 height 601
